Goal: Information Seeking & Learning: Learn about a topic

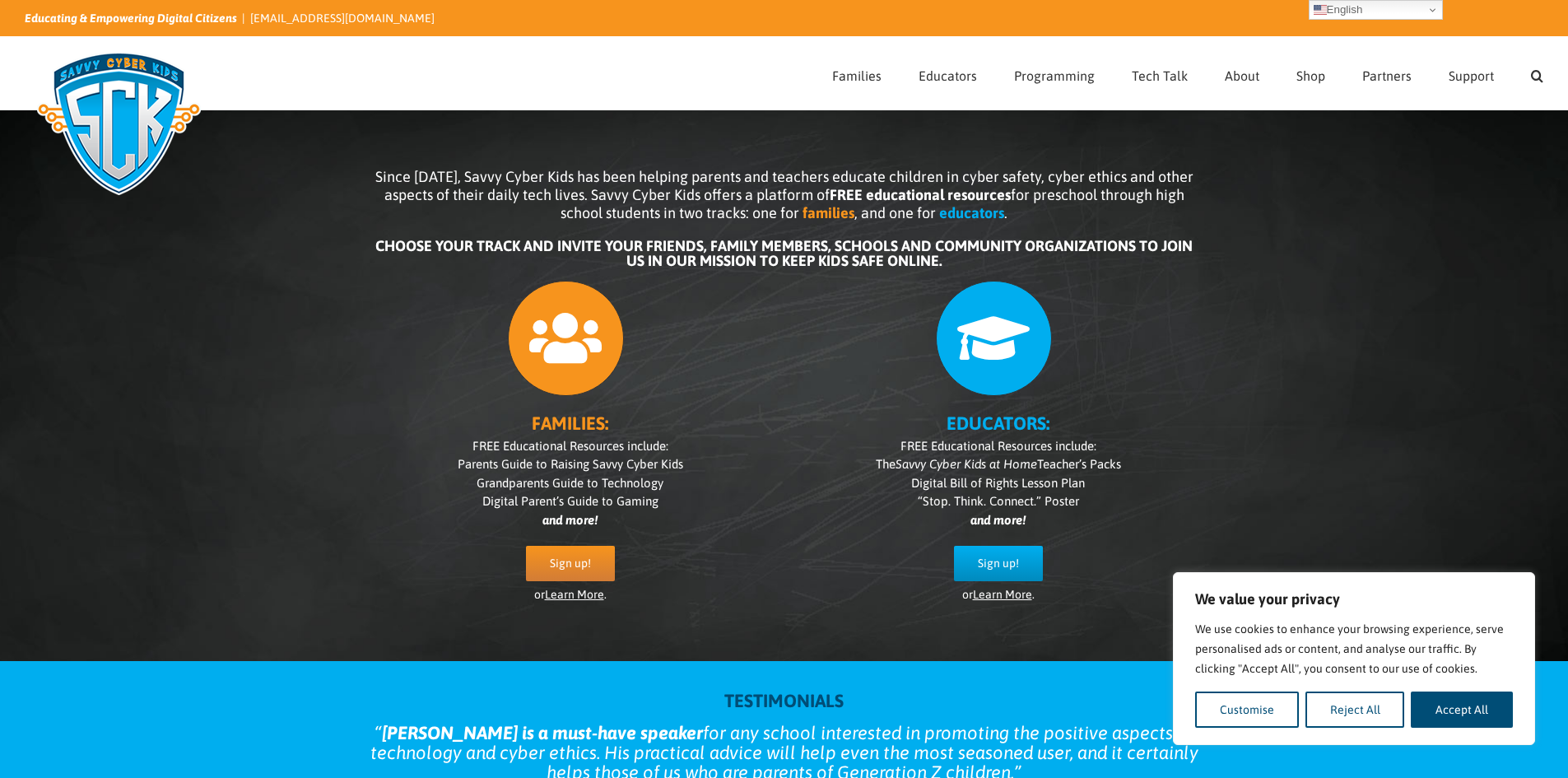
click at [1391, 714] on button "Reject All" at bounding box center [1355, 709] width 100 height 36
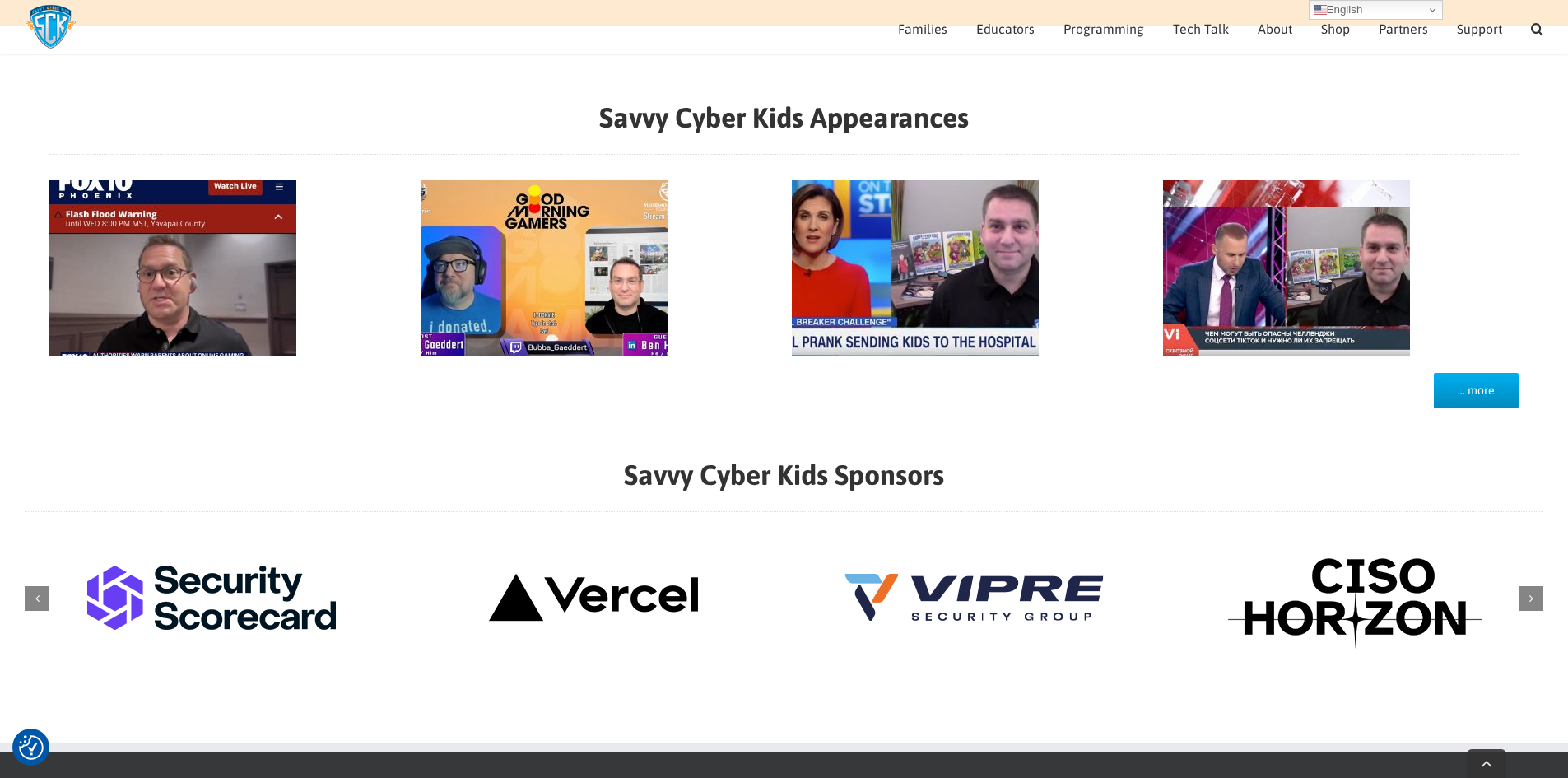
scroll to position [1754, 0]
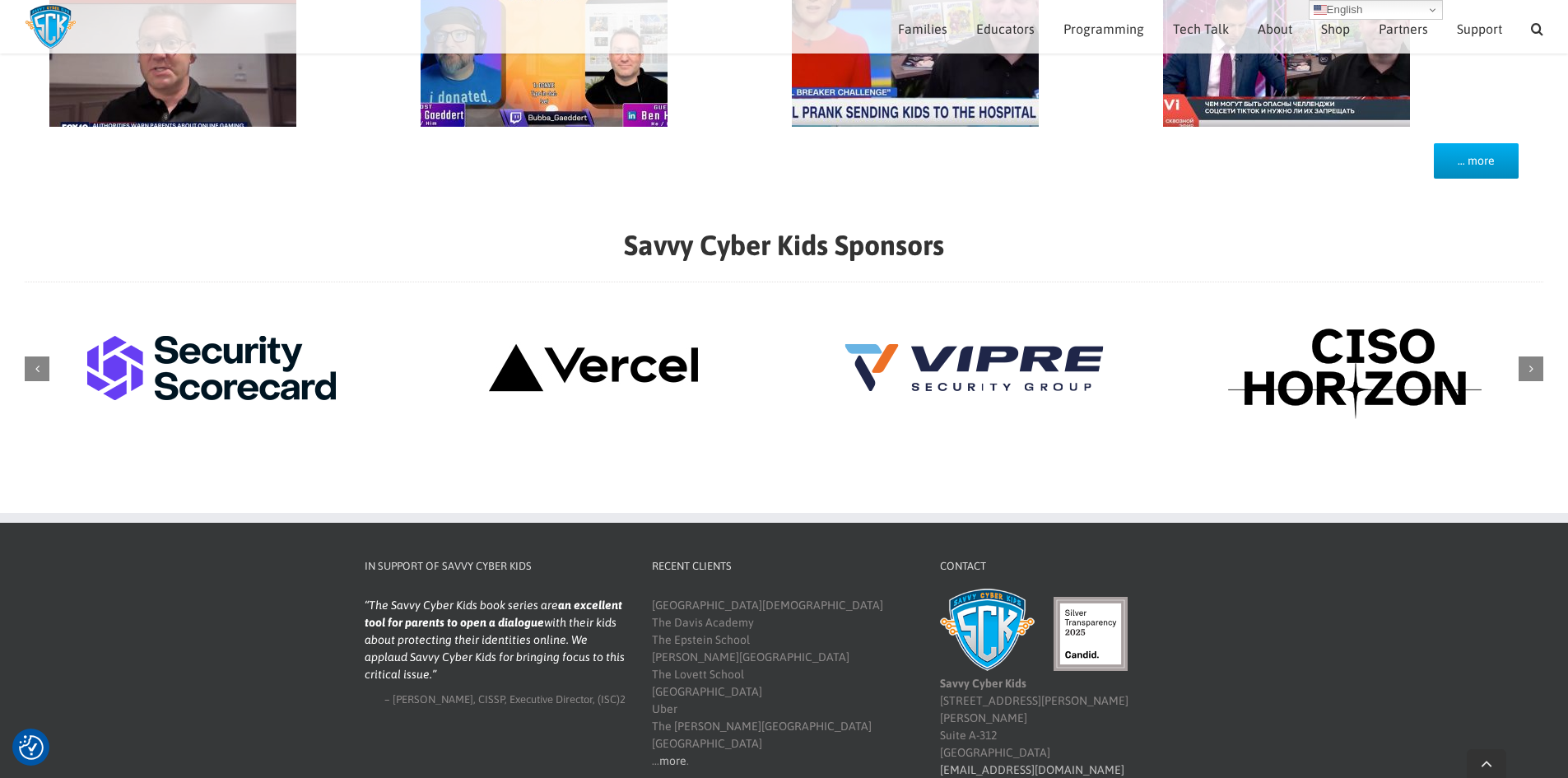
click at [1523, 372] on div "Next slide" at bounding box center [1531, 369] width 25 height 25
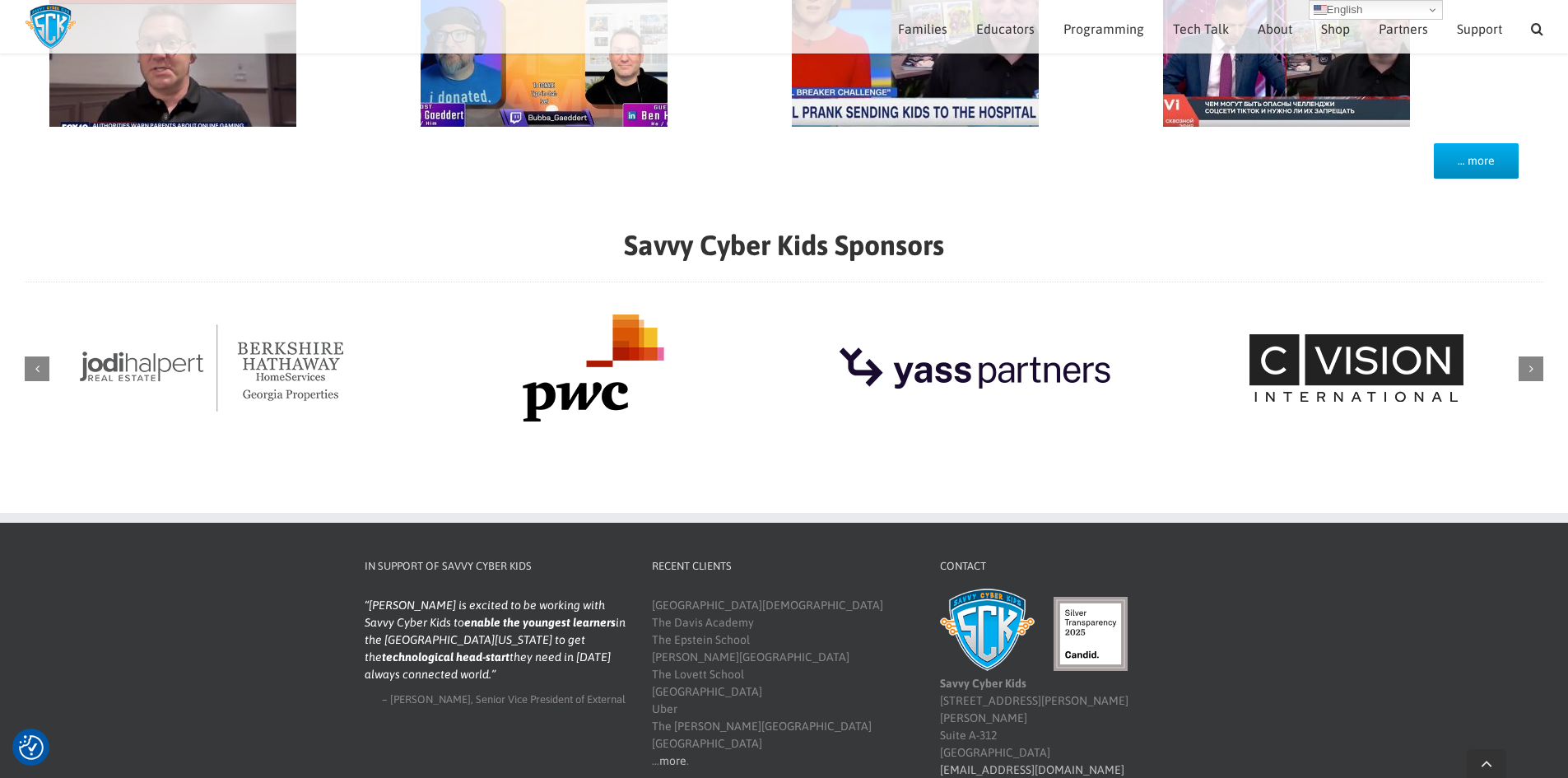
click at [1523, 372] on div "Next slide" at bounding box center [1531, 369] width 25 height 25
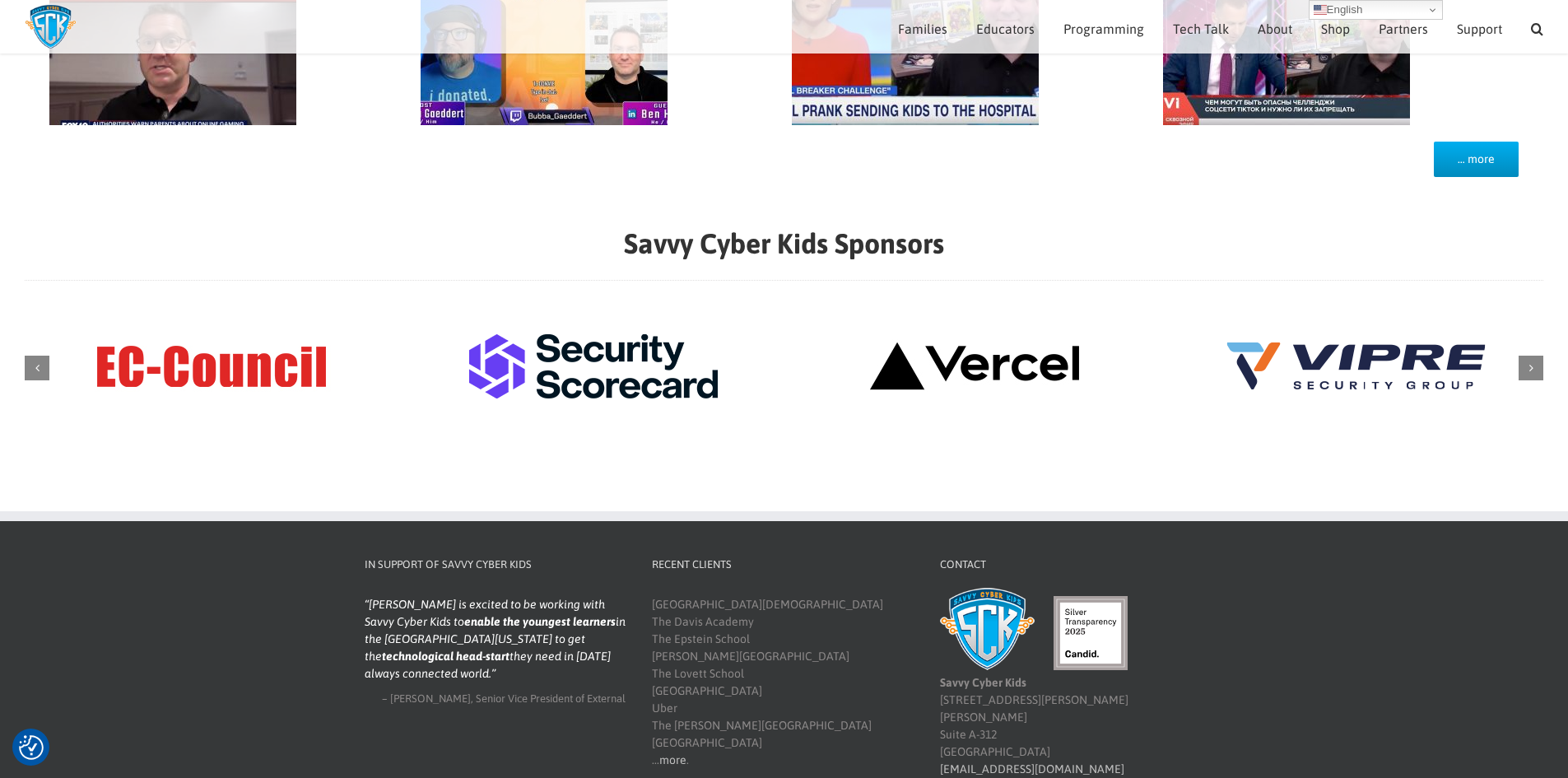
scroll to position [1735, 0]
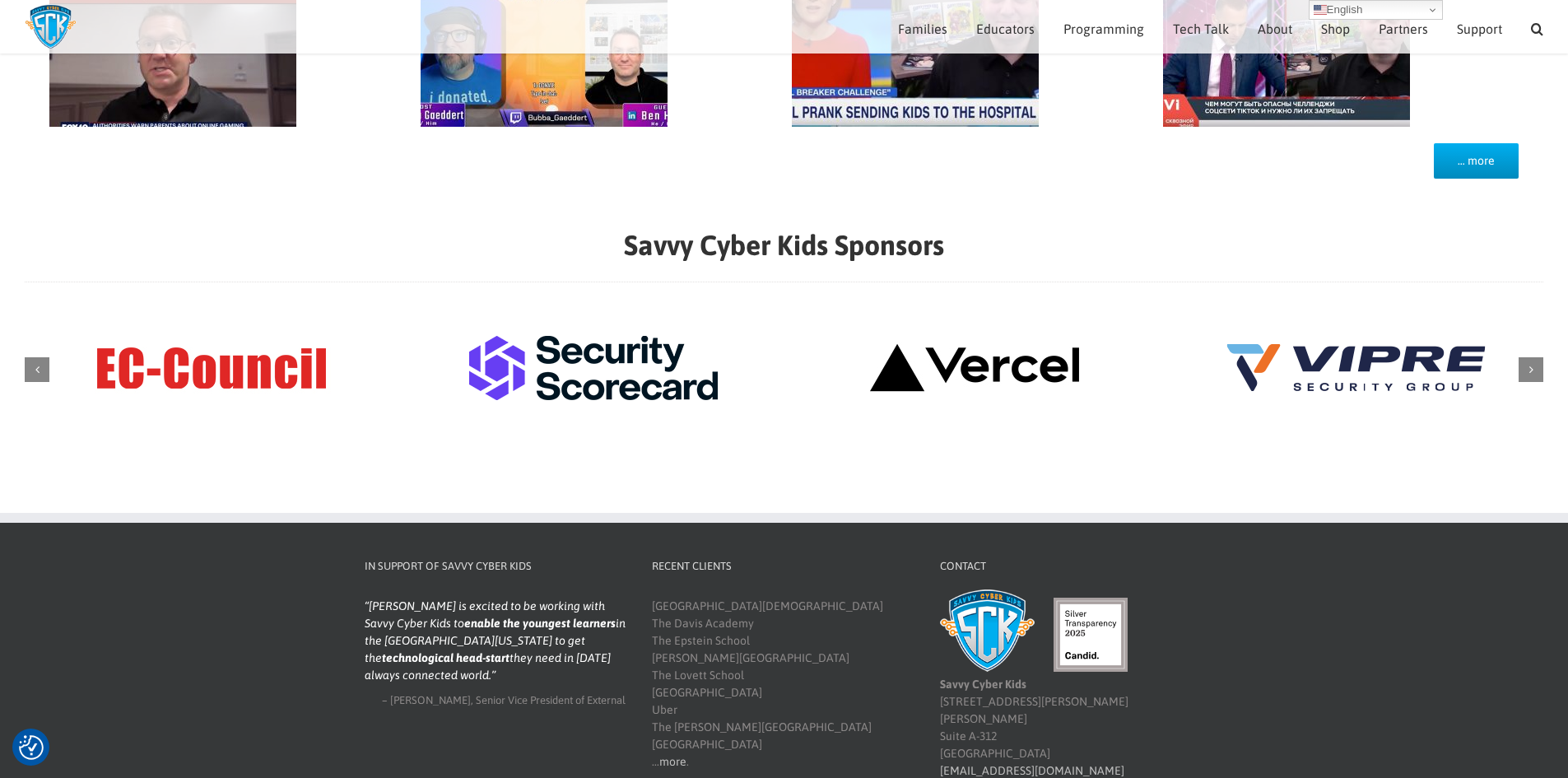
click at [1523, 372] on div "Next slide" at bounding box center [1531, 370] width 25 height 25
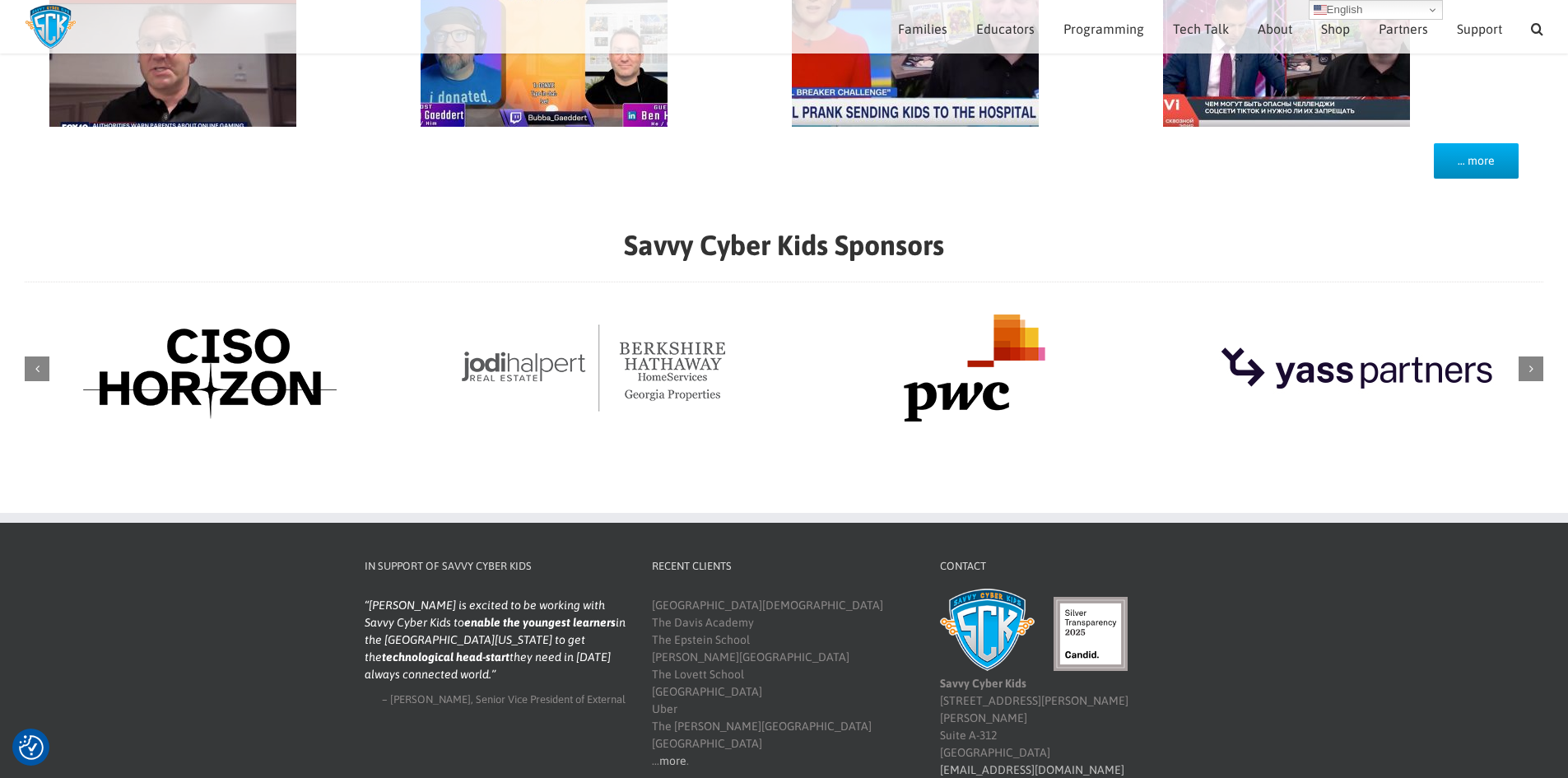
click at [1523, 372] on div "Next slide" at bounding box center [1531, 369] width 25 height 25
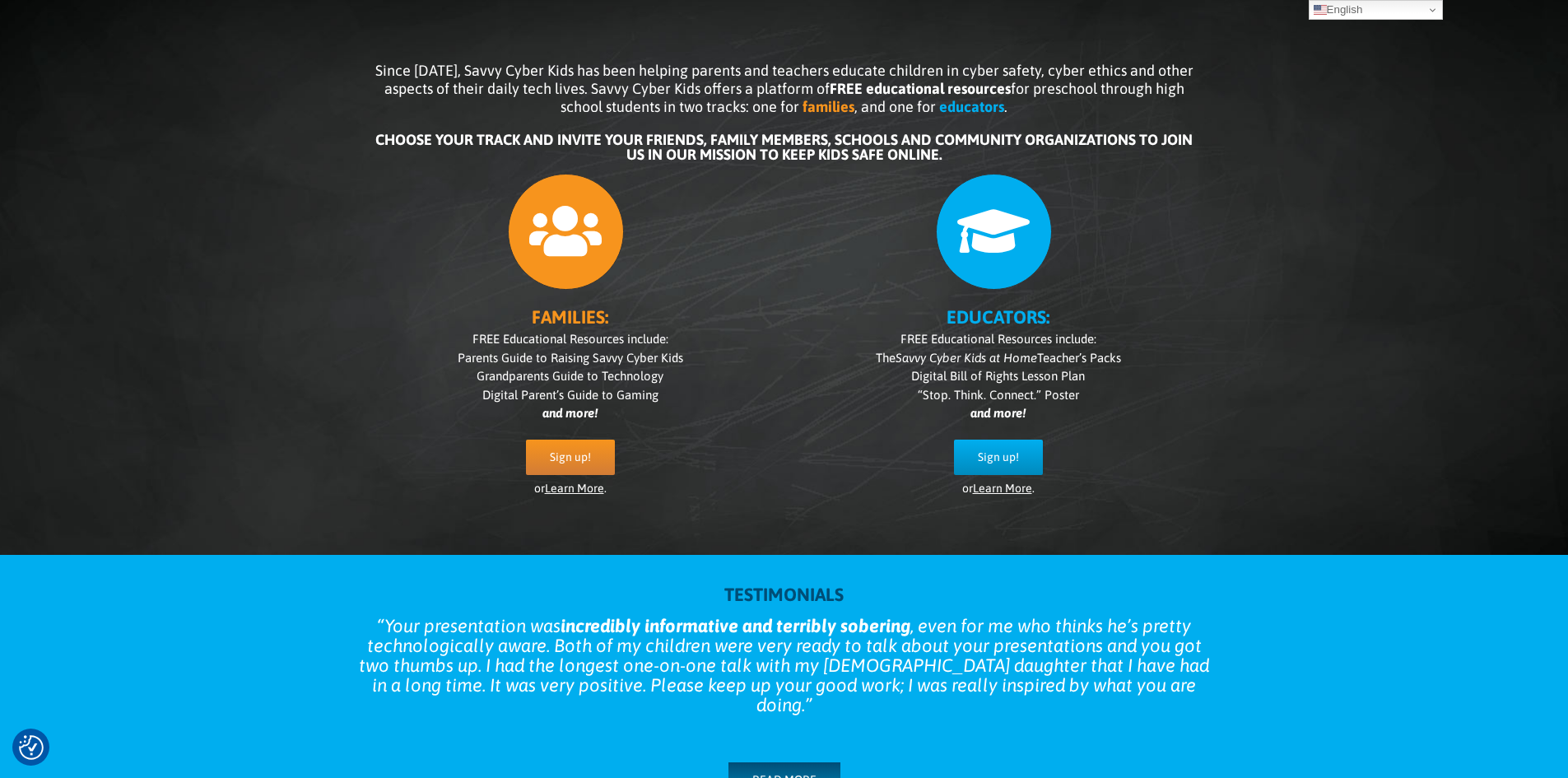
scroll to position [0, 0]
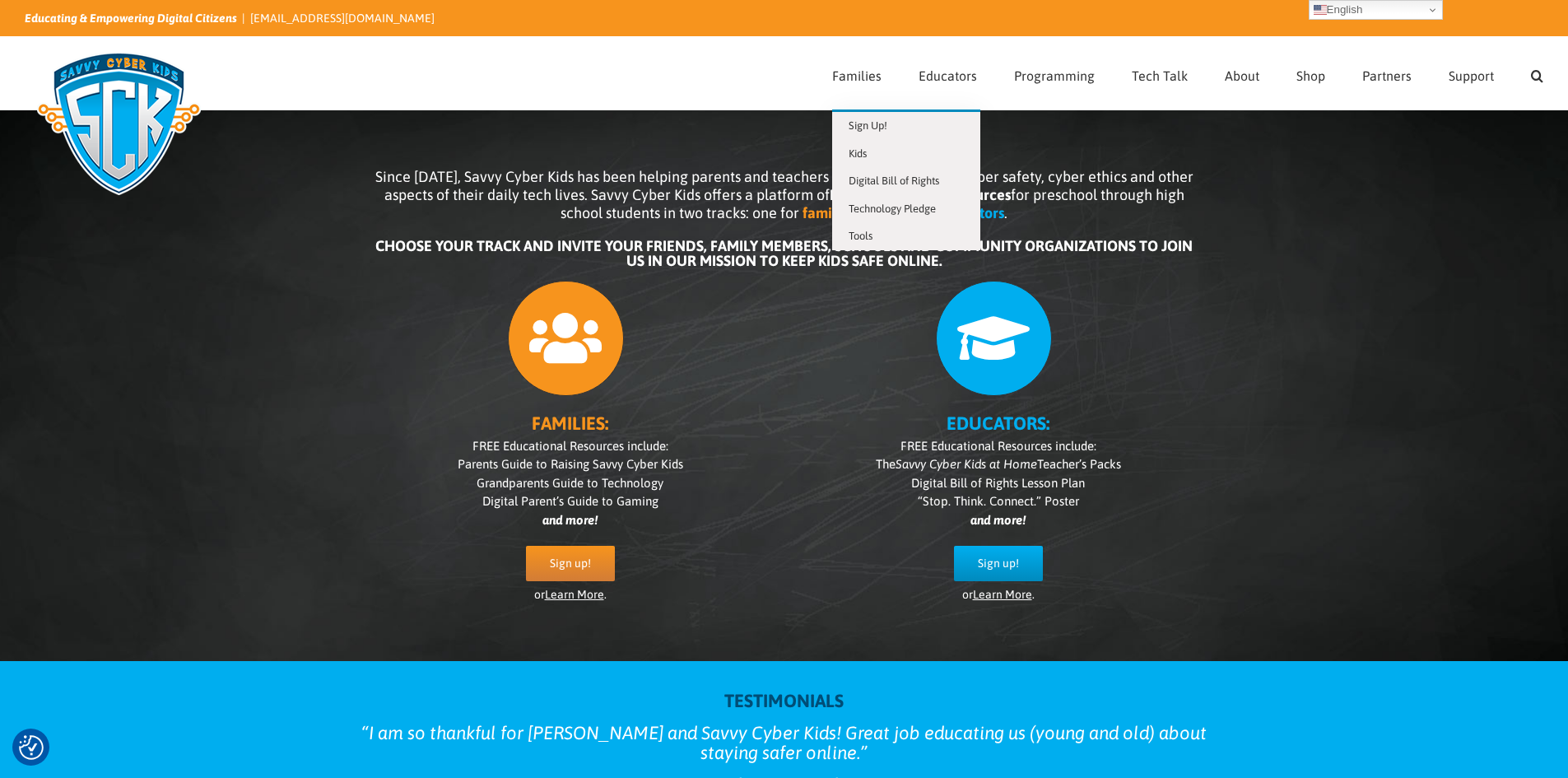
click at [864, 235] on span "Tools" at bounding box center [860, 236] width 24 height 12
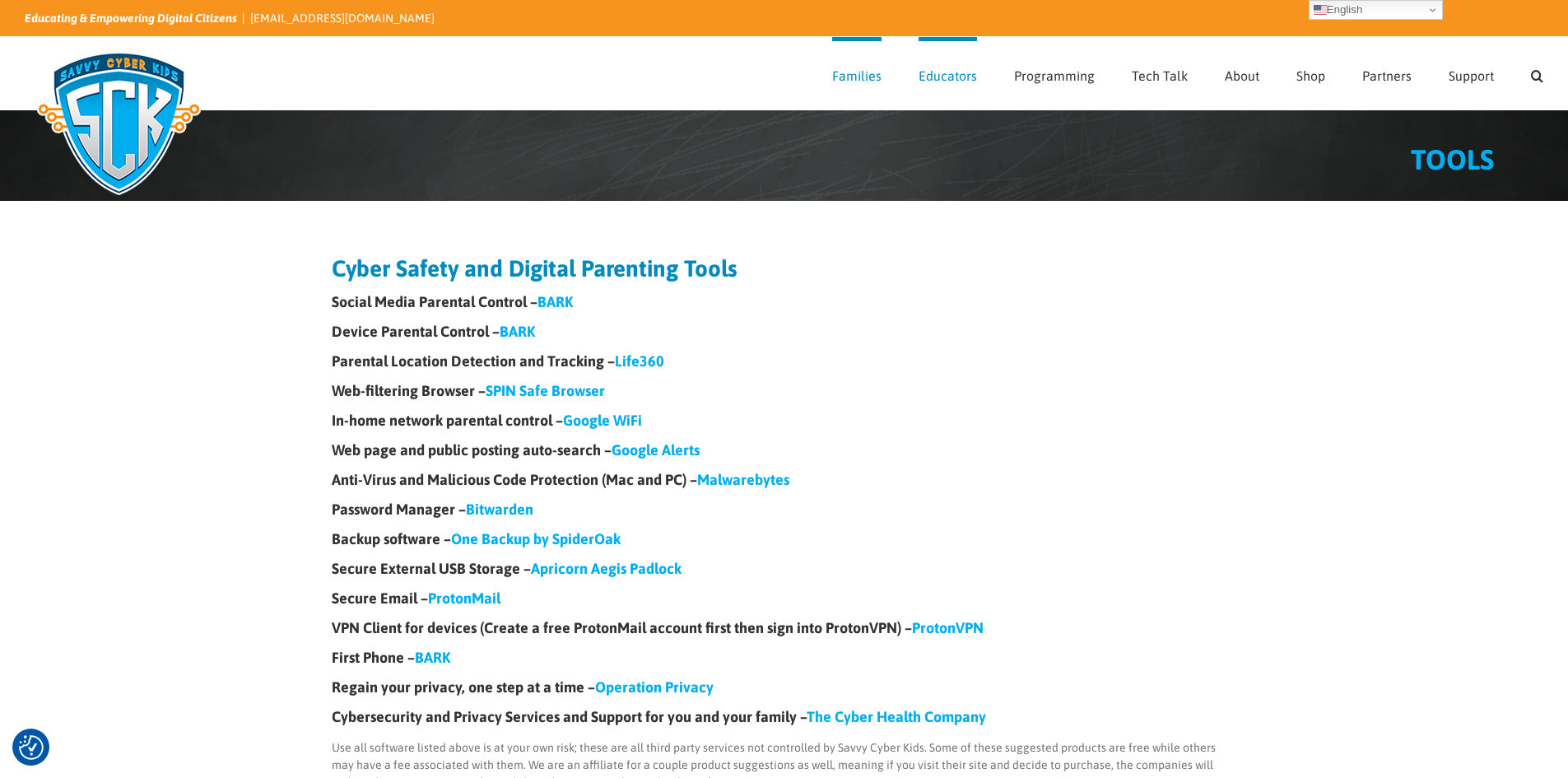
click at [867, 154] on span "Kids" at bounding box center [857, 153] width 19 height 12
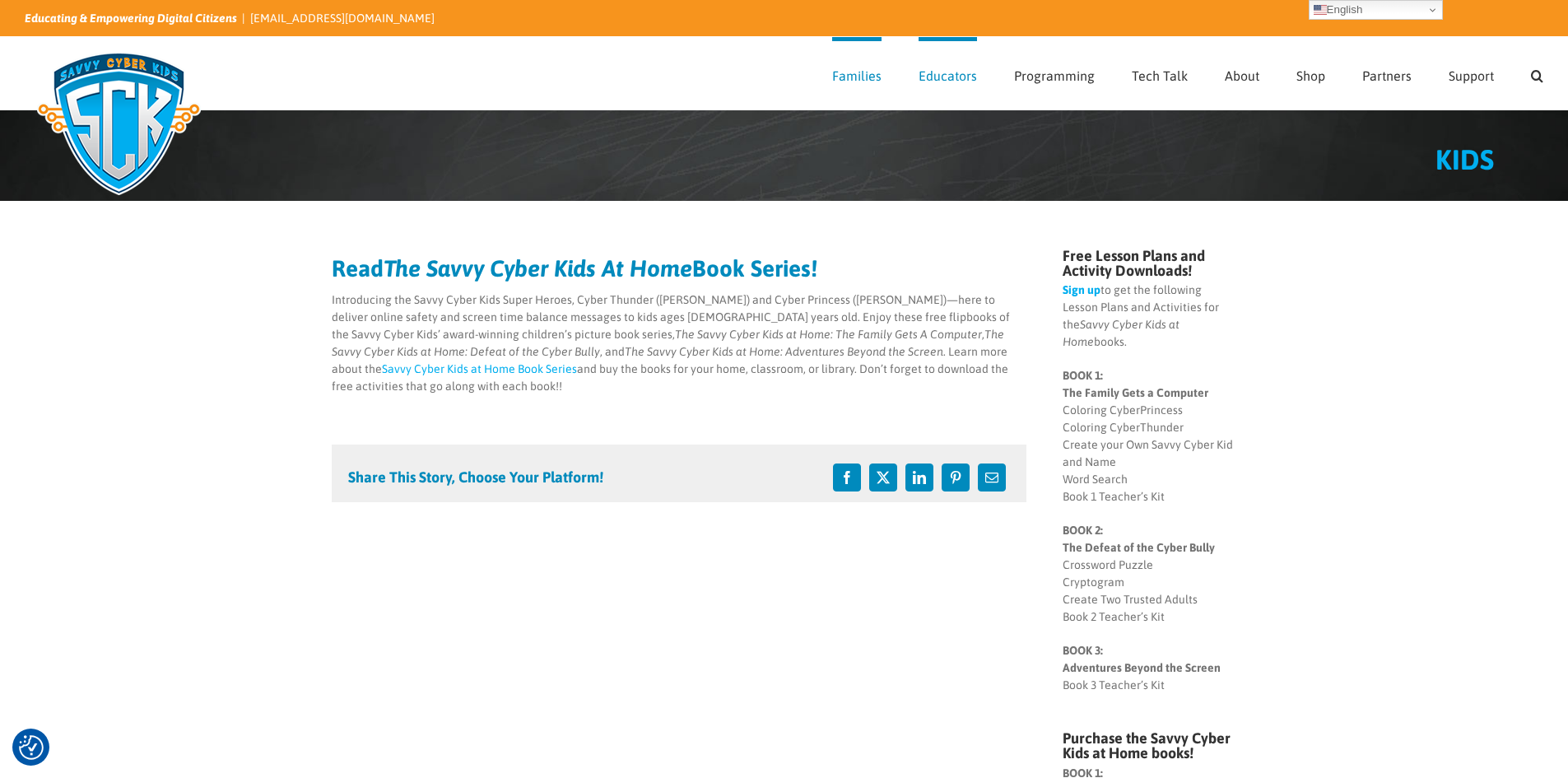
click at [1368, 67] on link "Partners" at bounding box center [1387, 73] width 49 height 72
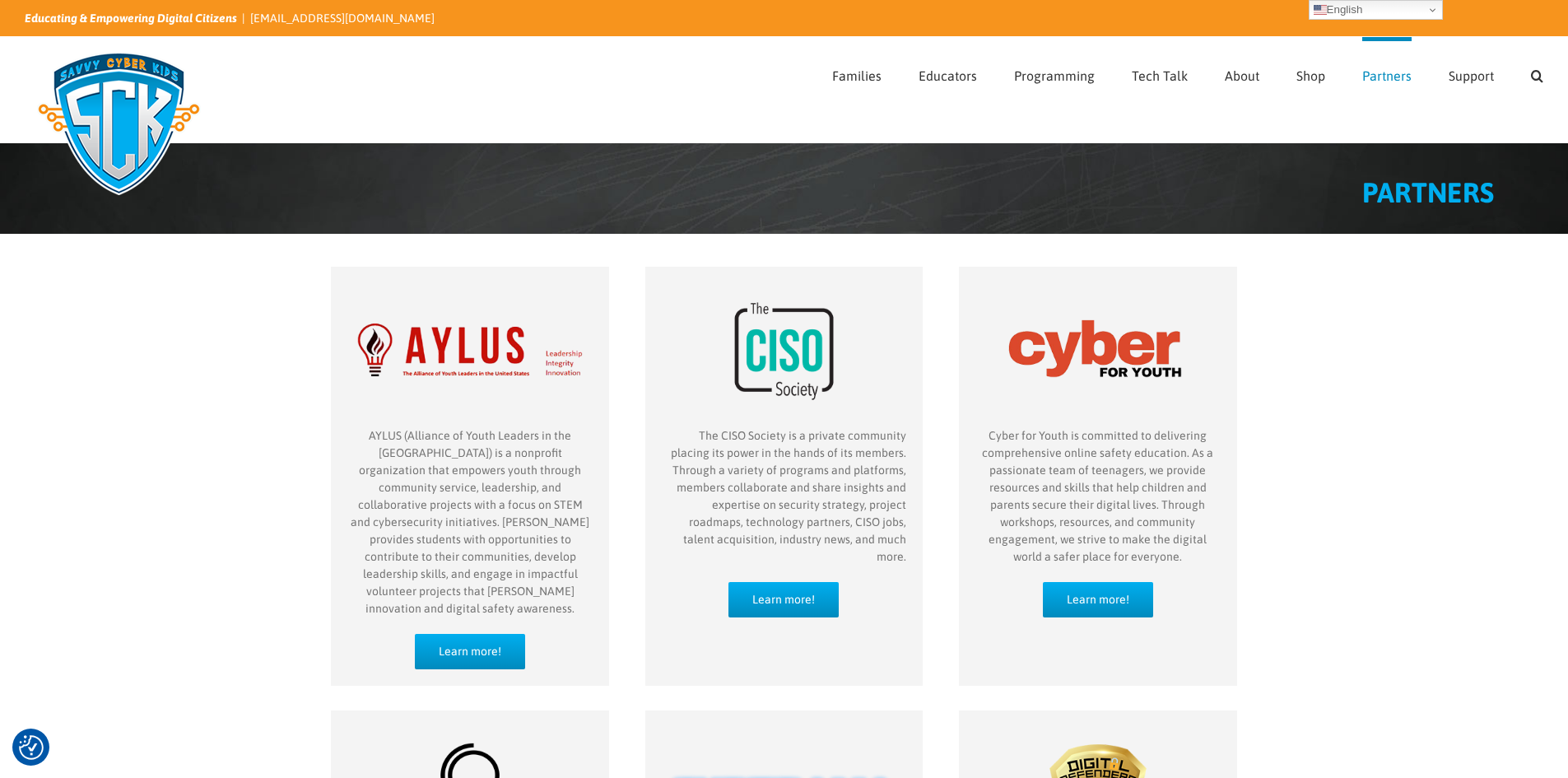
click at [876, 131] on link "Sign Up!" at bounding box center [907, 126] width 148 height 28
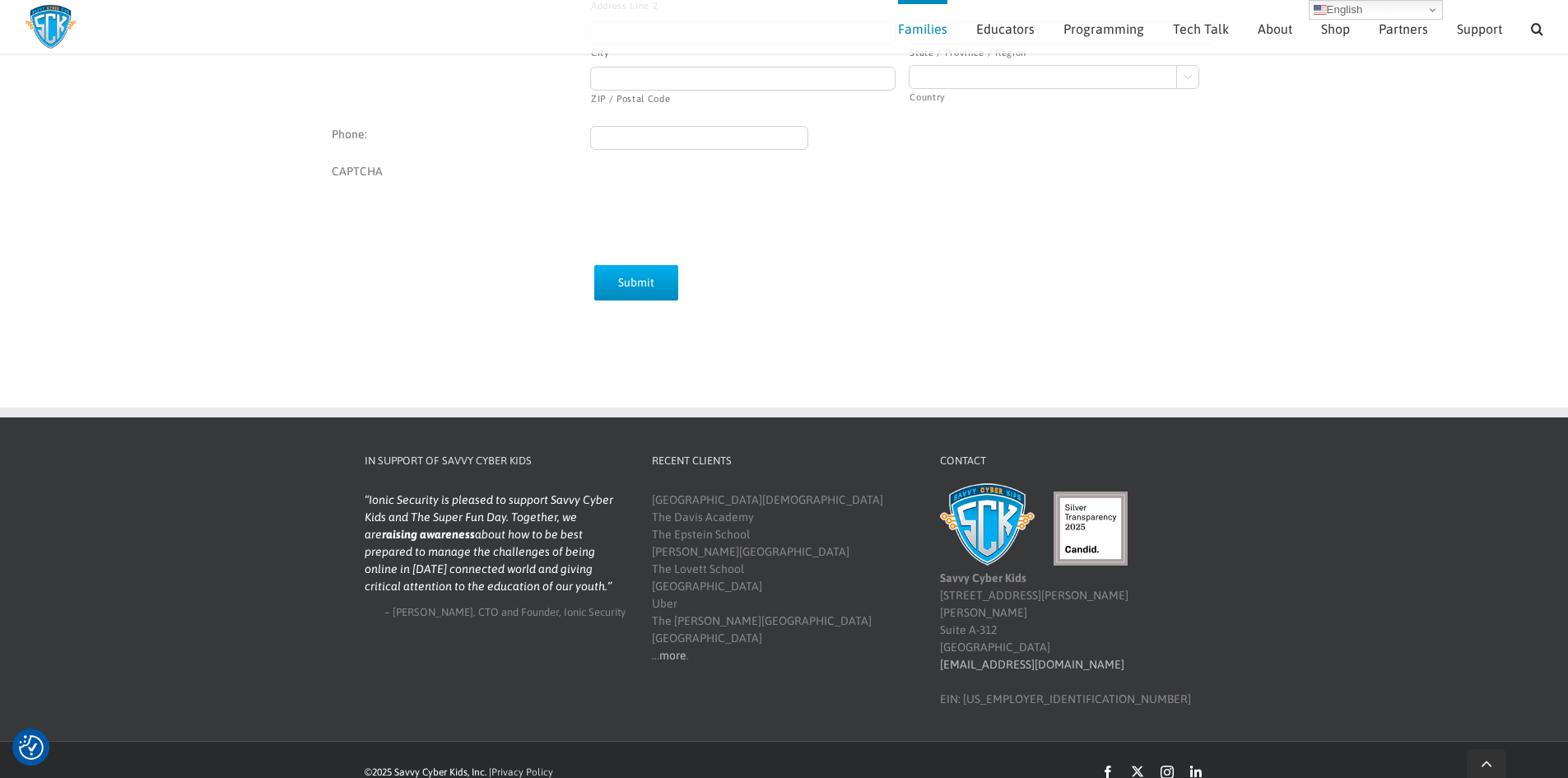
scroll to position [574, 0]
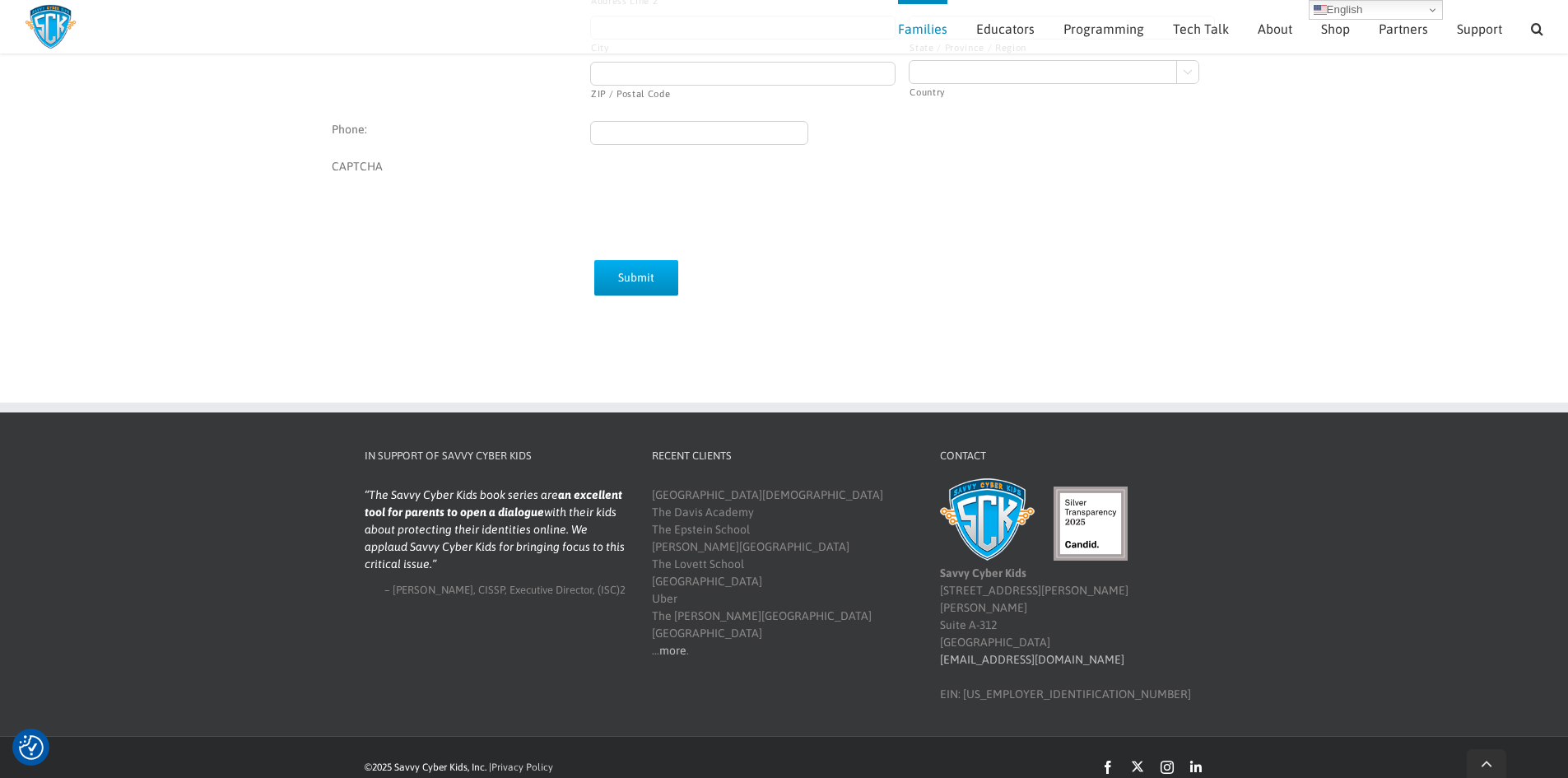
click at [673, 652] on link "more" at bounding box center [673, 650] width 27 height 13
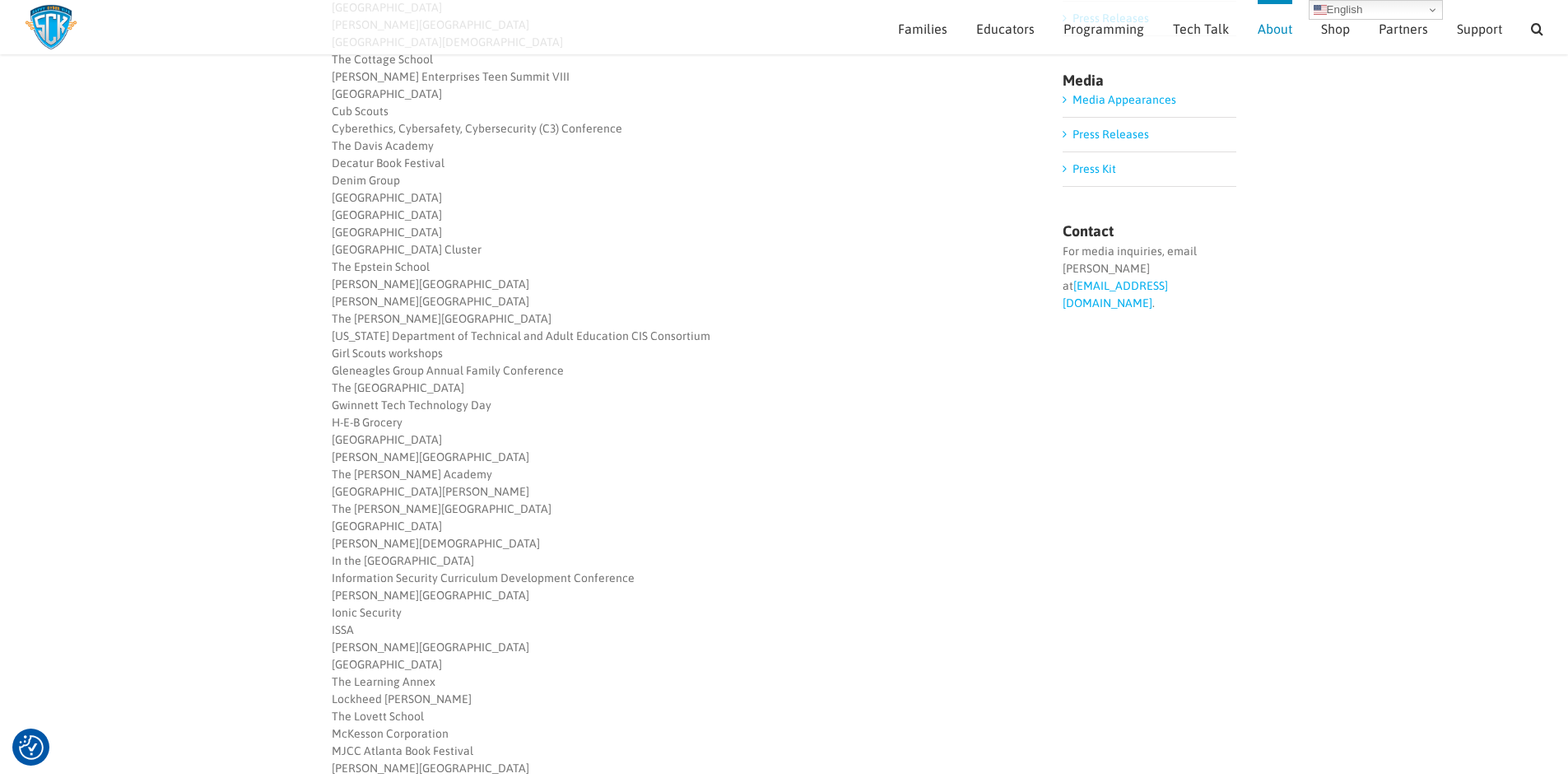
scroll to position [476, 0]
click at [955, 328] on div "The Bedford School Business 4 Better Conference The Centers for Disease Control…" at bounding box center [679, 314] width 696 height 726
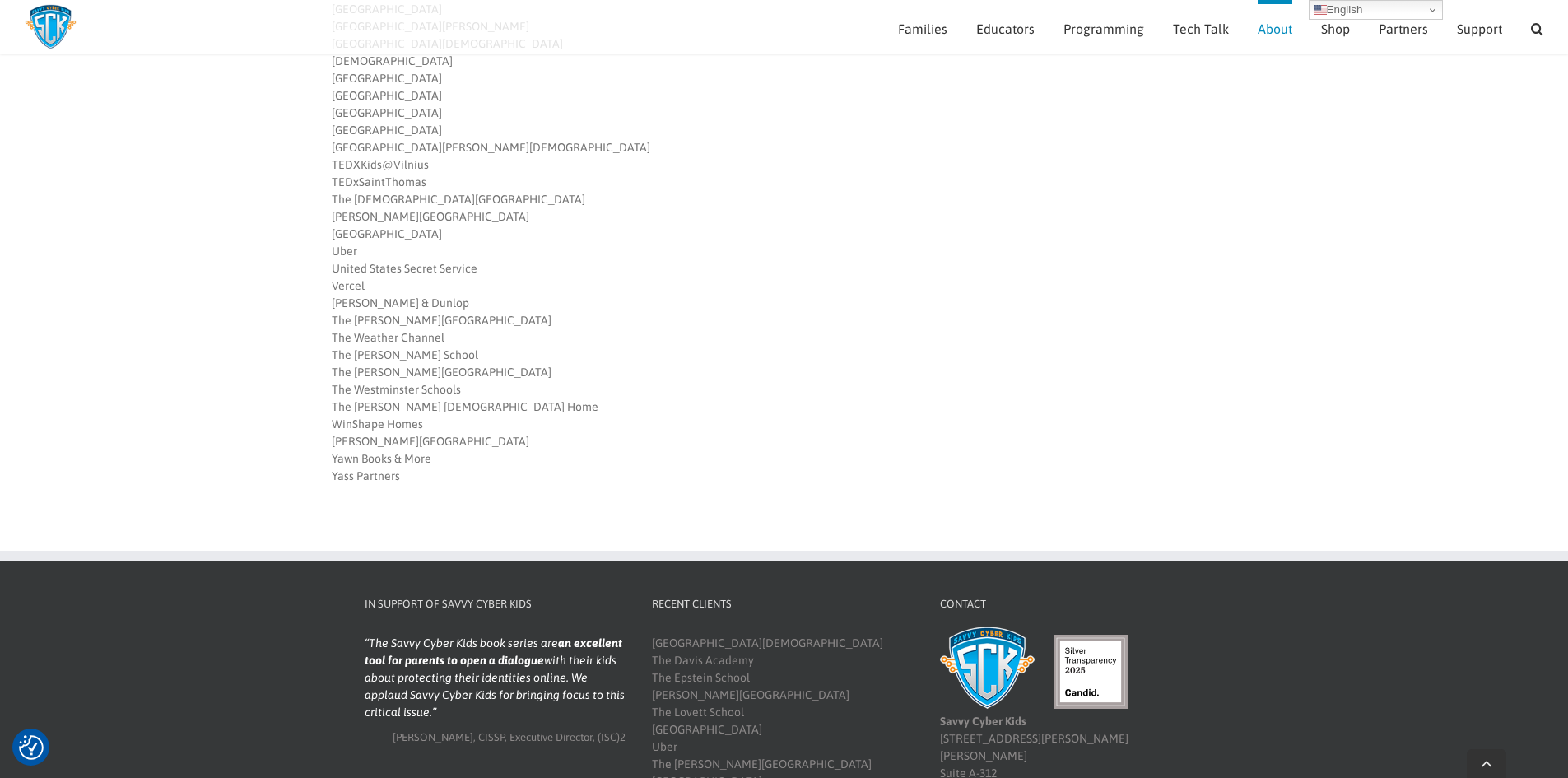
click at [444, 385] on div "United States Secret Service [PERSON_NAME] & Dunlop The [PERSON_NAME] School Th…" at bounding box center [679, 372] width 696 height 225
click at [444, 385] on div "United States Secret Service Vercel Walker & Dunlop The Walker School The Weath…" at bounding box center [679, 372] width 696 height 225
copy div "The Westminster Schools"
click at [1027, 340] on div "United States Secret Service Vercel Walker & Dunlop The Walker School The Weath…" at bounding box center [679, 372] width 696 height 225
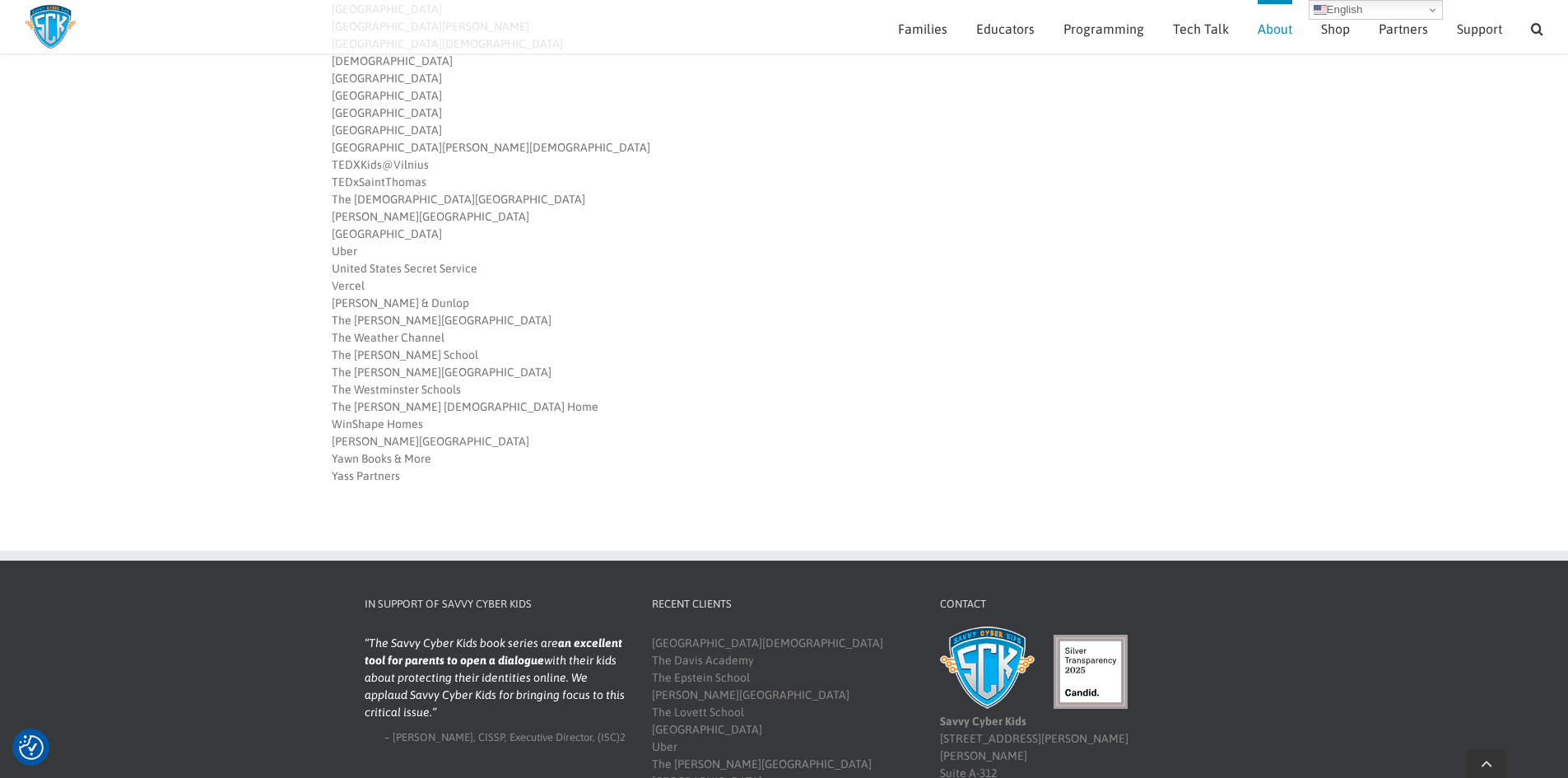
click at [1027, 340] on div "United States Secret Service Vercel Walker & Dunlop The Walker School The Weath…" at bounding box center [679, 372] width 696 height 225
click at [1004, 174] on div "Springmont School St. Benedicts School St. Catherine of Siena Catholic School T…" at bounding box center [679, 183] width 696 height 155
